Goal: Navigation & Orientation: Find specific page/section

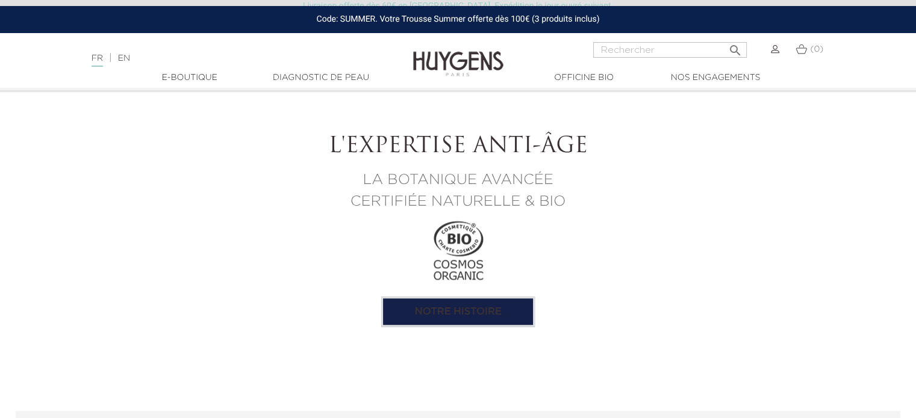
scroll to position [1108, 0]
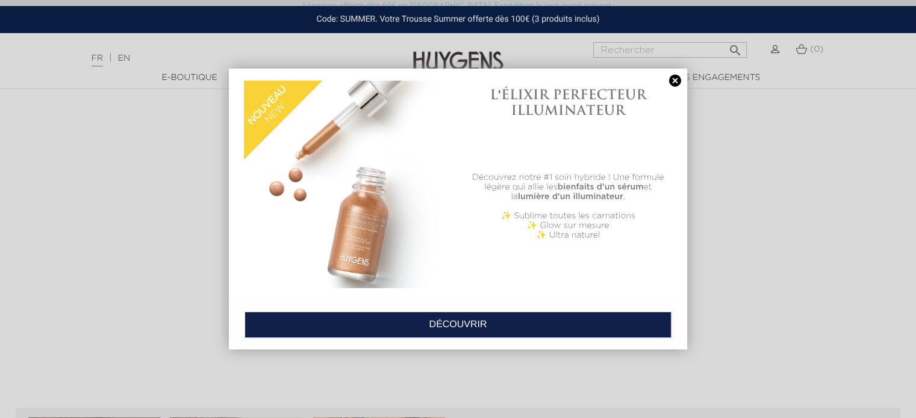
click at [182, 73] on div at bounding box center [458, 209] width 916 height 418
click at [677, 78] on link at bounding box center [675, 81] width 17 height 13
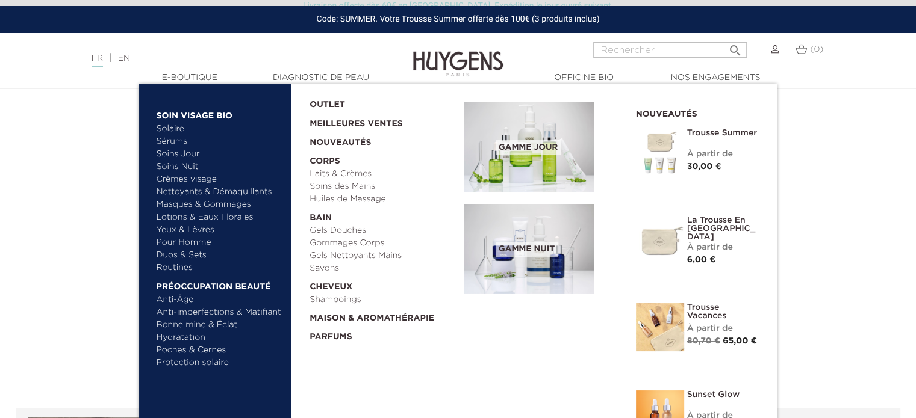
click at [529, 249] on span "Gamme nuit" at bounding box center [527, 249] width 62 height 15
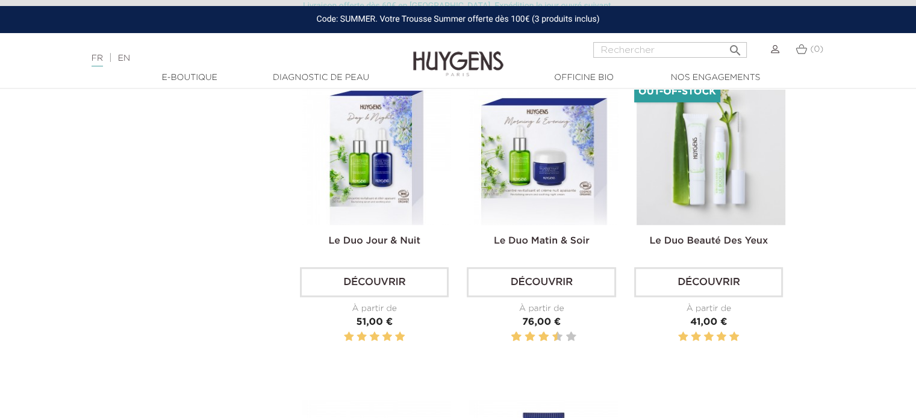
scroll to position [1180, 0]
